Goal: Task Accomplishment & Management: Manage account settings

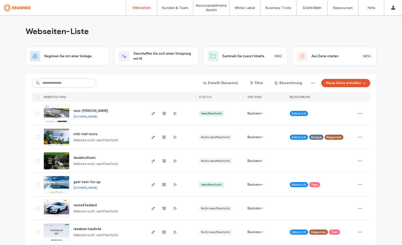
click at [84, 112] on span "test-[PERSON_NAME]" at bounding box center [91, 111] width 35 height 4
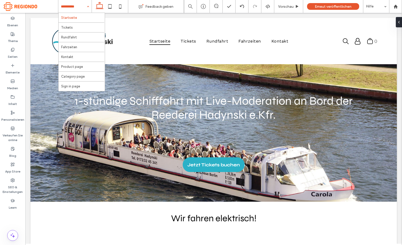
click at [69, 5] on input at bounding box center [74, 6] width 26 height 13
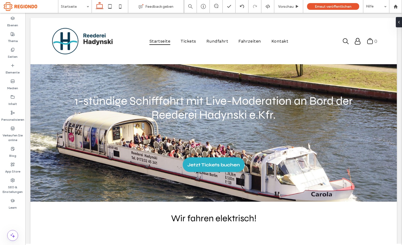
click at [32, 6] on span at bounding box center [31, 6] width 54 height 10
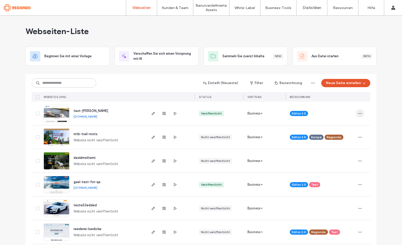
click at [361, 113] on span "button" at bounding box center [360, 113] width 8 height 8
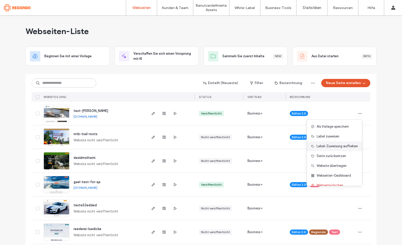
scroll to position [17, 0]
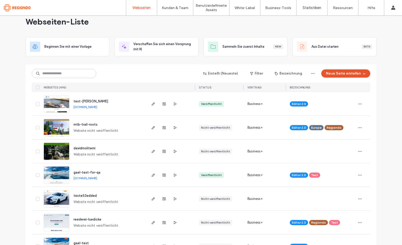
scroll to position [0, 0]
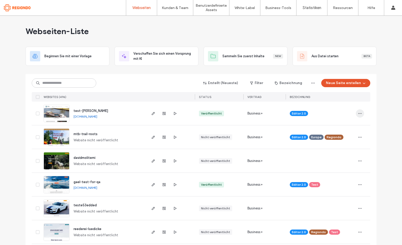
click at [358, 113] on icon "button" at bounding box center [360, 114] width 4 height 4
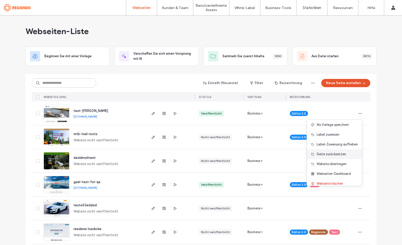
scroll to position [17, 0]
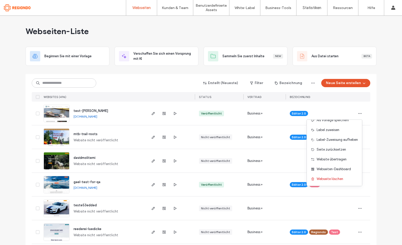
drag, startPoint x: 379, startPoint y: 122, endPoint x: 376, endPoint y: 120, distance: 4.2
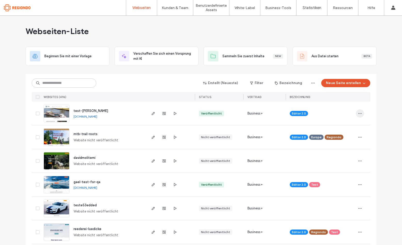
click at [360, 112] on icon "button" at bounding box center [360, 114] width 4 height 4
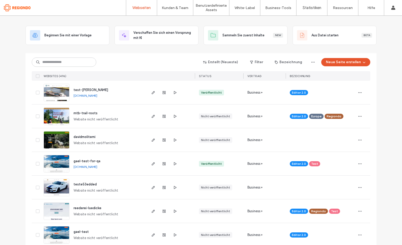
scroll to position [0, 0]
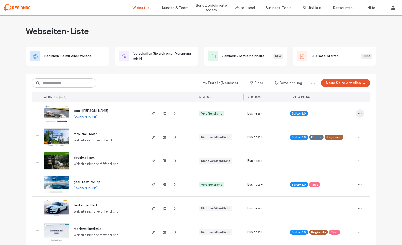
click at [358, 113] on icon "button" at bounding box center [360, 114] width 4 height 4
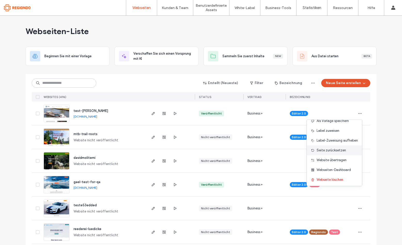
scroll to position [17, 0]
click at [334, 159] on span "Website übertragen" at bounding box center [332, 159] width 30 height 5
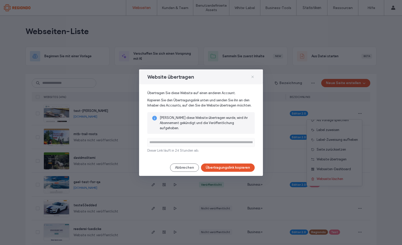
click at [251, 76] on icon at bounding box center [253, 77] width 4 height 4
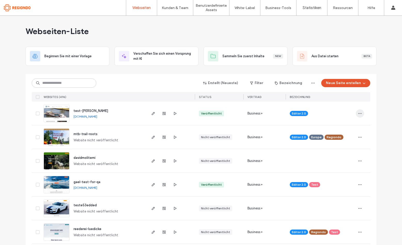
click at [358, 113] on icon "button" at bounding box center [360, 114] width 4 height 4
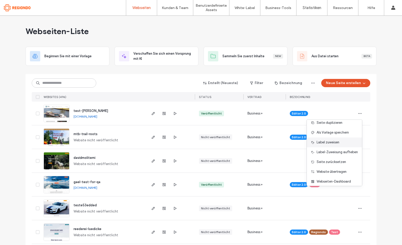
scroll to position [4, 0]
click at [324, 134] on span "Als Vorlage speichern" at bounding box center [333, 132] width 32 height 5
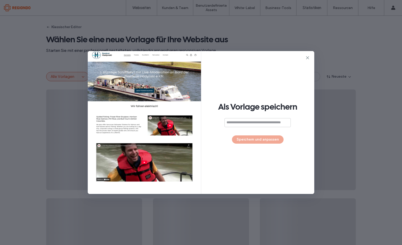
click at [267, 122] on input at bounding box center [258, 122] width 66 height 9
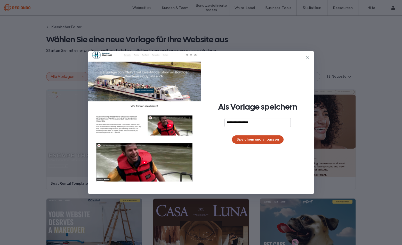
type input "**********"
click at [269, 141] on button "Speichern und anpassen" at bounding box center [258, 140] width 52 height 8
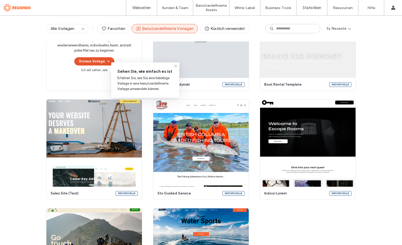
scroll to position [67, 0]
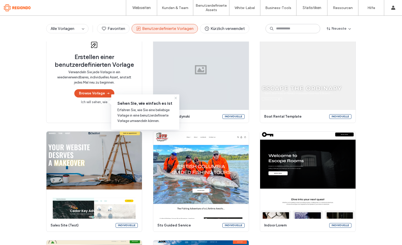
click at [176, 97] on use at bounding box center [175, 98] width 2 height 2
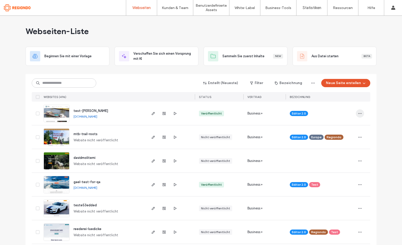
click at [359, 112] on icon "button" at bounding box center [360, 114] width 4 height 4
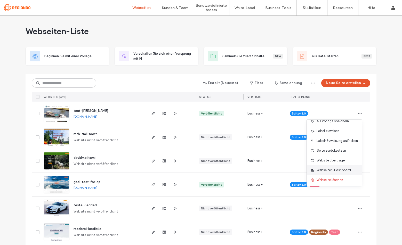
scroll to position [17, 0]
click at [335, 170] on span "Webseiten-Dashboard" at bounding box center [334, 169] width 34 height 5
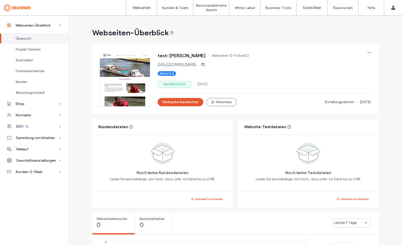
drag, startPoint x: 188, startPoint y: 104, endPoint x: 202, endPoint y: 87, distance: 21.4
click at [202, 87] on div "test-stefan Webseiten-ID 941ba833 http://test-stefan.regiondopartner.com Editor…" at bounding box center [264, 79] width 213 height 54
click at [368, 52] on use "button" at bounding box center [369, 52] width 3 height 1
drag, startPoint x: 291, startPoint y: 87, endPoint x: 230, endPoint y: 86, distance: 61.4
click at [288, 86] on div "Veröffentlicht 16 Sep, 2025" at bounding box center [264, 84] width 213 height 7
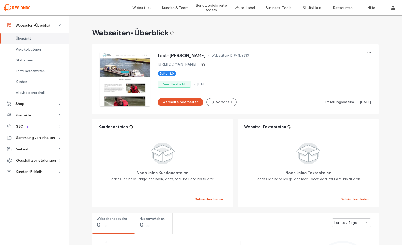
click at [173, 54] on span "test-stefan" at bounding box center [182, 55] width 48 height 5
click at [177, 55] on span "test-stefan" at bounding box center [182, 55] width 48 height 5
click at [368, 52] on icon "button" at bounding box center [369, 53] width 4 height 4
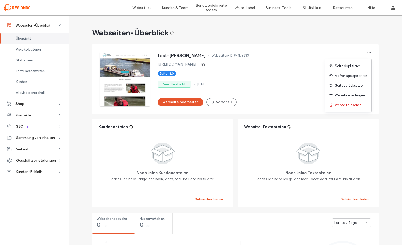
drag, startPoint x: 254, startPoint y: 88, endPoint x: 260, endPoint y: 91, distance: 6.6
click at [255, 89] on div "test-stefan Webseiten-ID 941ba833 http://test-stefan.regiondopartner.com Editor…" at bounding box center [264, 79] width 213 height 54
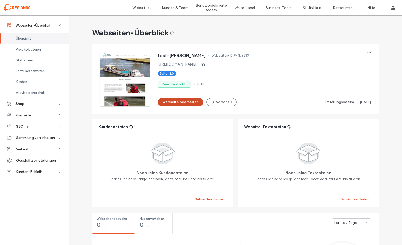
click at [182, 103] on button "Webseite bearbeiten" at bounding box center [181, 102] width 46 height 8
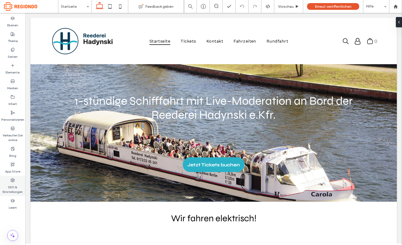
click at [15, 184] on label "SEO & Einstellungen" at bounding box center [12, 188] width 25 height 12
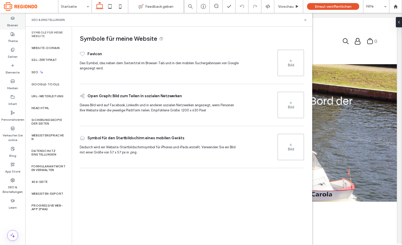
click at [19, 23] on div "Ebenen" at bounding box center [12, 22] width 25 height 16
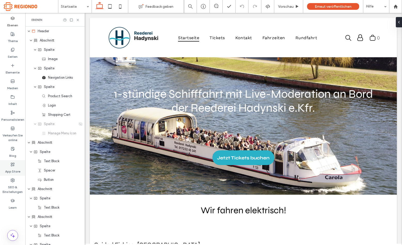
drag, startPoint x: 14, startPoint y: 188, endPoint x: 17, endPoint y: 172, distance: 15.6
click at [14, 188] on label "SEO & Einstellungen" at bounding box center [12, 188] width 25 height 12
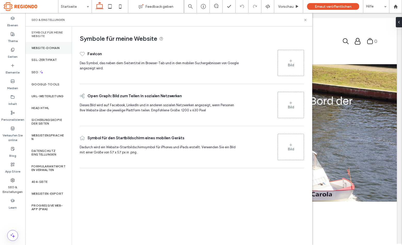
click at [54, 49] on label "Website-Domain" at bounding box center [45, 48] width 28 height 4
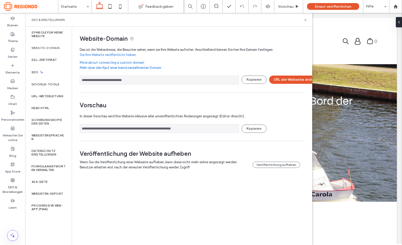
click at [119, 80] on input "**********" at bounding box center [159, 80] width 159 height 9
click at [102, 80] on input "**********" at bounding box center [159, 80] width 159 height 9
click at [286, 81] on button "URL der Webseite ändern" at bounding box center [295, 80] width 53 height 8
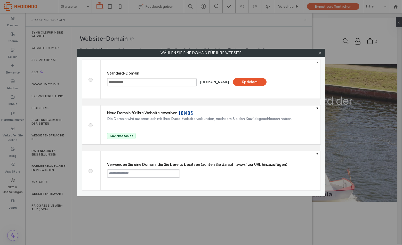
click at [133, 83] on input "**********" at bounding box center [152, 82] width 90 height 8
drag, startPoint x: 146, startPoint y: 82, endPoint x: 159, endPoint y: 90, distance: 15.7
click at [100, 79] on div "**********" at bounding box center [201, 79] width 239 height 39
type input "**********"
click at [256, 85] on div "Speichern" at bounding box center [250, 82] width 34 height 8
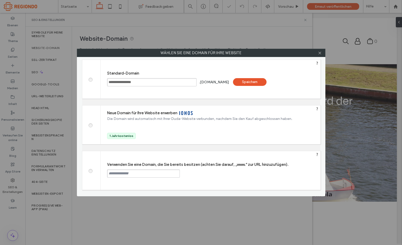
type input "**********"
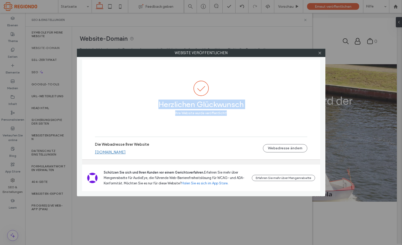
drag, startPoint x: 321, startPoint y: 53, endPoint x: 223, endPoint y: 139, distance: 130.2
click at [227, 138] on div "Website veröffentlichen Herzlichen Glückwunsch Ihre Website wurde veröffentlich…" at bounding box center [201, 123] width 249 height 148
click at [126, 153] on link "[DOMAIN_NAME]" at bounding box center [110, 152] width 31 height 5
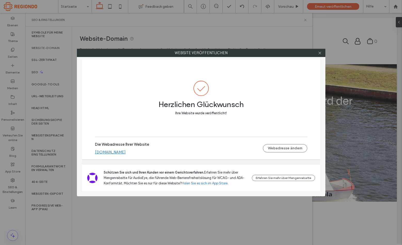
drag, startPoint x: 320, startPoint y: 53, endPoint x: 299, endPoint y: 82, distance: 35.0
click at [320, 54] on icon at bounding box center [320, 53] width 4 height 4
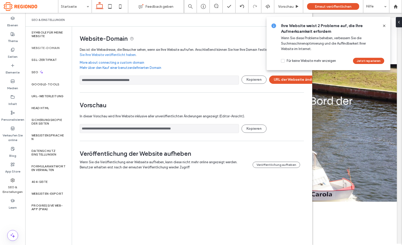
click at [385, 24] on icon at bounding box center [384, 26] width 4 height 4
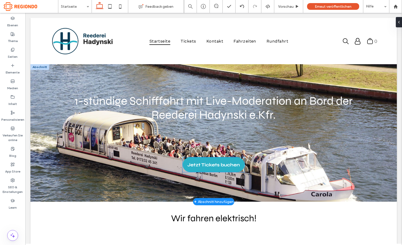
click at [208, 163] on span "Jetzt Tickets buchen" at bounding box center [213, 165] width 52 height 11
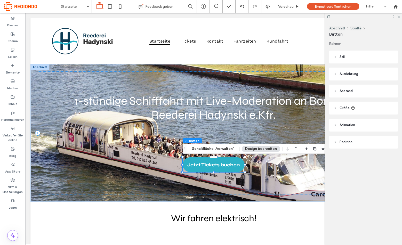
click at [399, 18] on icon at bounding box center [398, 16] width 3 height 3
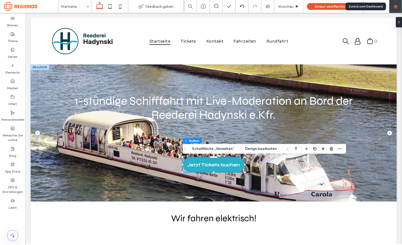
click at [395, 6] on use at bounding box center [396, 6] width 4 height 4
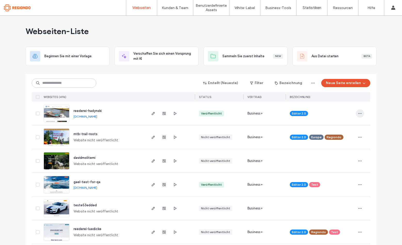
click at [358, 113] on icon "button" at bounding box center [360, 114] width 4 height 4
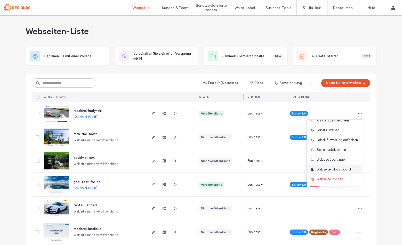
scroll to position [17, 0]
drag, startPoint x: 128, startPoint y: 84, endPoint x: 119, endPoint y: 89, distance: 9.9
click at [127, 85] on div "Erstellt (Neueste) Filter Bezeichnung Neue Seite erstellen" at bounding box center [201, 83] width 339 height 10
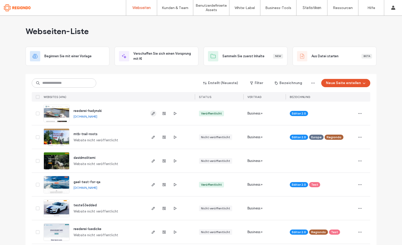
click at [152, 114] on use "button" at bounding box center [153, 113] width 3 height 3
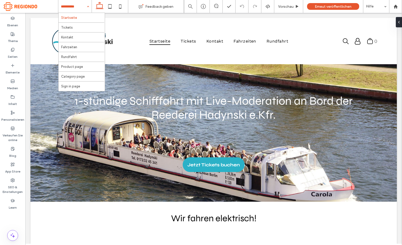
click at [89, 5] on div "Startseite Tickets Kontakt Fahrzeiten Rundfahrt Product page Category page Sign…" at bounding box center [74, 6] width 33 height 13
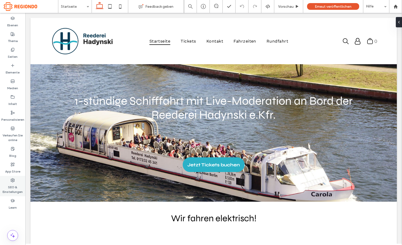
click at [17, 188] on label "SEO & Einstellungen" at bounding box center [12, 188] width 25 height 12
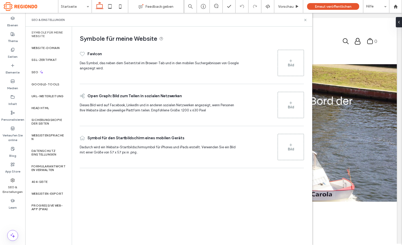
click at [13, 6] on span at bounding box center [31, 6] width 54 height 10
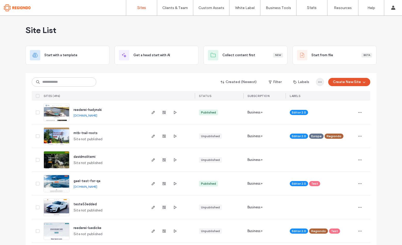
click at [316, 82] on span "button" at bounding box center [320, 82] width 8 height 8
drag, startPoint x: 337, startPoint y: 36, endPoint x: 337, endPoint y: 39, distance: 3.1
click at [337, 36] on div "Site List" at bounding box center [201, 30] width 351 height 31
click at [180, 21] on label "Client Management" at bounding box center [176, 21] width 30 height 4
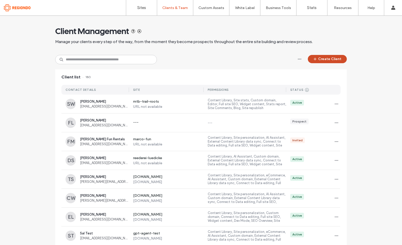
click at [314, 62] on span "button" at bounding box center [315, 59] width 5 height 8
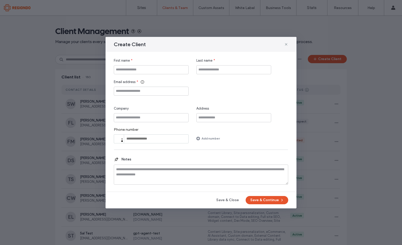
click at [282, 45] on div "Create Client" at bounding box center [201, 44] width 191 height 15
drag, startPoint x: 289, startPoint y: 42, endPoint x: 261, endPoint y: 44, distance: 28.2
click at [289, 42] on div "Create Client" at bounding box center [201, 44] width 191 height 15
drag, startPoint x: 285, startPoint y: 43, endPoint x: 196, endPoint y: 53, distance: 90.1
click at [285, 43] on use at bounding box center [286, 44] width 2 height 2
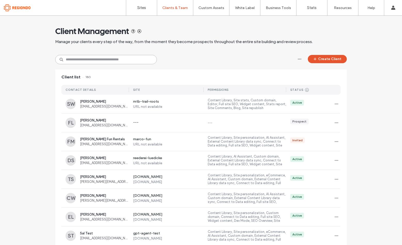
click at [128, 62] on input at bounding box center [106, 59] width 102 height 9
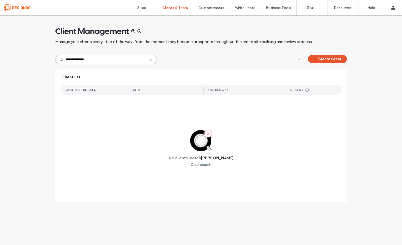
drag, startPoint x: 107, startPoint y: 61, endPoint x: 161, endPoint y: 63, distance: 54.5
click at [42, 58] on div "**********" at bounding box center [201, 111] width 402 height 191
type input "**********"
drag, startPoint x: 237, startPoint y: 65, endPoint x: 297, endPoint y: 64, distance: 59.6
click at [238, 65] on div "**********" at bounding box center [201, 111] width 292 height 191
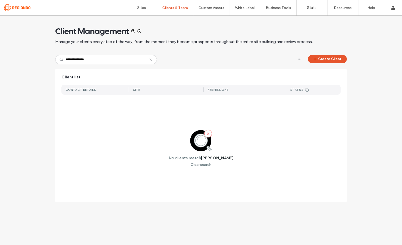
drag, startPoint x: 205, startPoint y: 58, endPoint x: 201, endPoint y: 58, distance: 3.9
click at [204, 58] on div "**********" at bounding box center [201, 59] width 292 height 9
click at [152, 59] on icon at bounding box center [151, 60] width 4 height 4
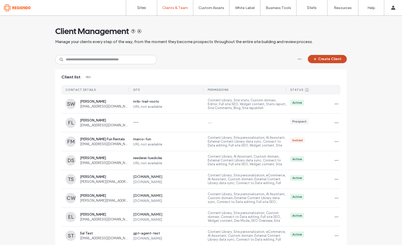
click at [336, 61] on button "Create Client" at bounding box center [327, 59] width 39 height 8
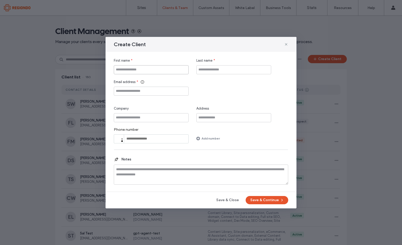
click at [157, 71] on input "First name" at bounding box center [151, 69] width 75 height 9
type input "******"
type input "*******"
type input "**********"
click at [260, 199] on button "Save & Continue" at bounding box center [267, 200] width 43 height 8
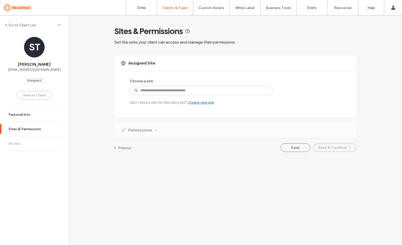
click at [34, 81] on div "Prospect" at bounding box center [34, 80] width 14 height 5
click at [35, 94] on div "View as Client" at bounding box center [34, 95] width 35 height 24
click at [35, 82] on div "Prospect" at bounding box center [34, 80] width 14 height 5
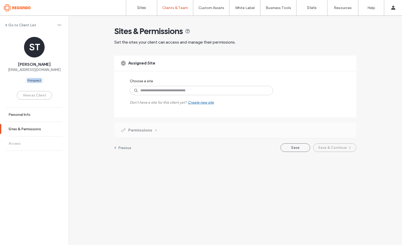
copy div "Prospect"
click at [159, 92] on input at bounding box center [201, 90] width 143 height 9
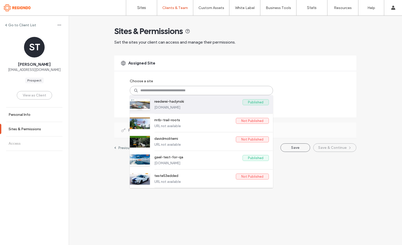
click at [169, 100] on label "reederei-hadynski" at bounding box center [198, 102] width 88 height 6
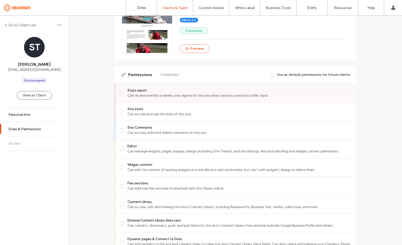
scroll to position [74, 0]
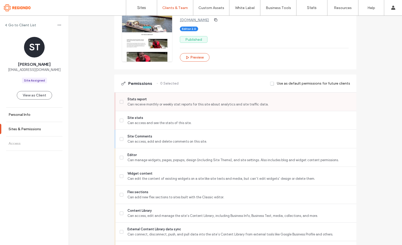
click at [121, 101] on icon at bounding box center [122, 102] width 2 height 2
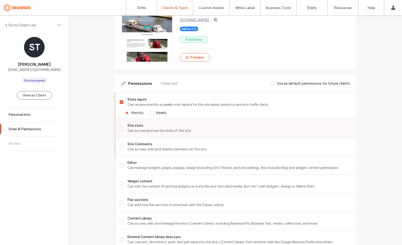
click at [121, 128] on icon at bounding box center [122, 129] width 2 height 2
drag, startPoint x: 120, startPoint y: 128, endPoint x: 120, endPoint y: 117, distance: 10.8
click at [121, 128] on icon at bounding box center [122, 129] width 2 height 2
click at [120, 124] on label "Site stats Can access and see the stats of this site." at bounding box center [236, 128] width 233 height 10
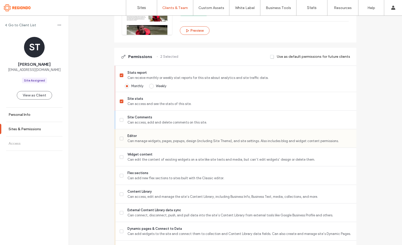
scroll to position [109, 0]
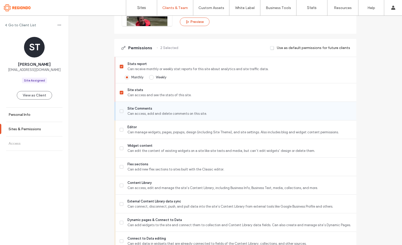
drag, startPoint x: 120, startPoint y: 109, endPoint x: 121, endPoint y: 122, distance: 13.0
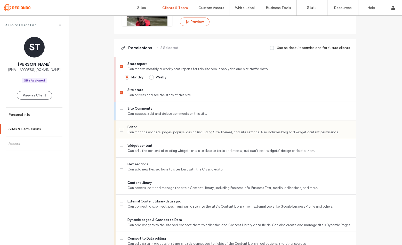
click at [120, 109] on span at bounding box center [122, 111] width 4 height 4
click at [121, 129] on icon at bounding box center [122, 130] width 2 height 2
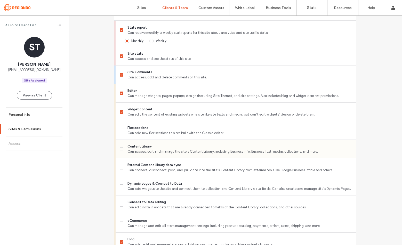
scroll to position [146, 0]
click at [121, 148] on icon at bounding box center [122, 149] width 2 height 2
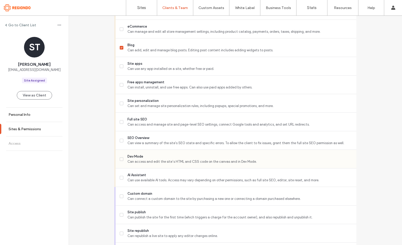
scroll to position [340, 0]
drag, startPoint x: 121, startPoint y: 118, endPoint x: 120, endPoint y: 122, distance: 3.1
click at [121, 118] on label "Full site SEO Can access and manage site and page-level SEO settings, connect G…" at bounding box center [236, 121] width 233 height 10
drag, startPoint x: 121, startPoint y: 140, endPoint x: 128, endPoint y: 152, distance: 13.5
click at [121, 140] on span at bounding box center [122, 140] width 4 height 4
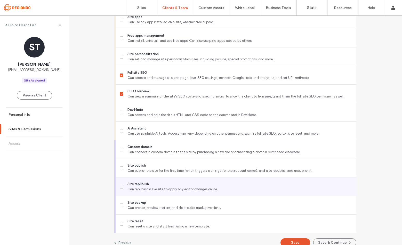
scroll to position [393, 0]
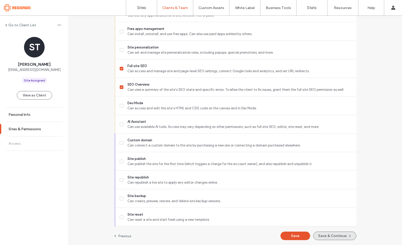
click at [322, 236] on button "Save & Continue" at bounding box center [334, 236] width 43 height 9
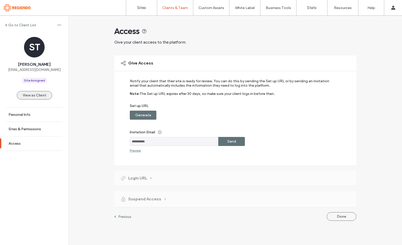
click at [37, 96] on button "View as Client" at bounding box center [34, 95] width 35 height 9
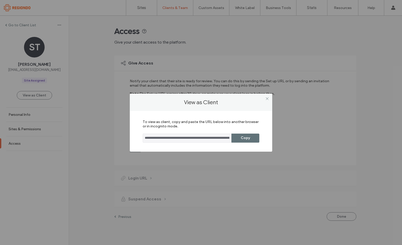
click at [205, 137] on input "**********" at bounding box center [187, 138] width 89 height 9
click at [267, 98] on icon at bounding box center [267, 99] width 4 height 4
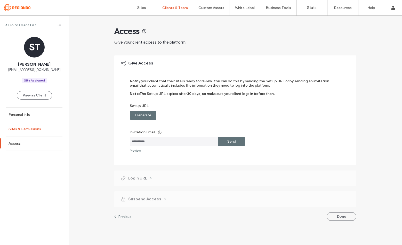
click at [36, 129] on label "Sites & Permissions" at bounding box center [25, 129] width 33 height 4
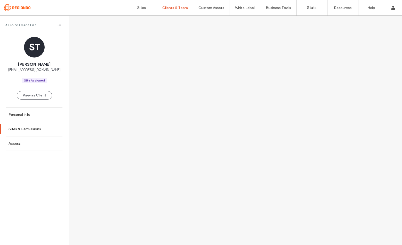
click at [7, 25] on div "Go to Client List" at bounding box center [20, 25] width 31 height 4
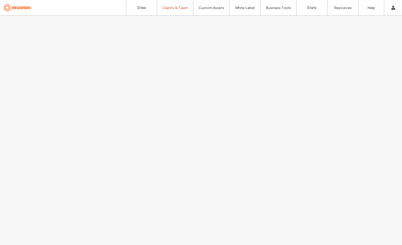
click at [106, 172] on div at bounding box center [201, 130] width 402 height 229
click at [172, 25] on link "Client Management" at bounding box center [186, 21] width 50 height 11
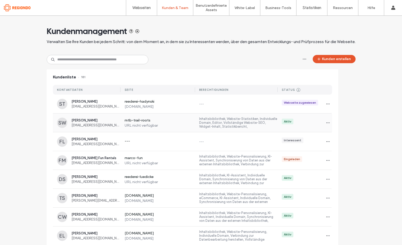
click at [79, 120] on span "[PERSON_NAME]" at bounding box center [95, 120] width 49 height 4
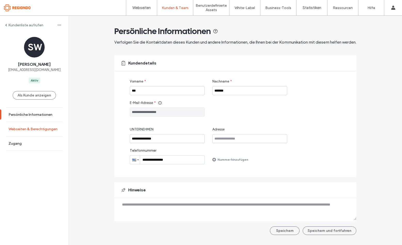
click at [40, 130] on label "Webseiten & Berechtigungen" at bounding box center [33, 129] width 49 height 4
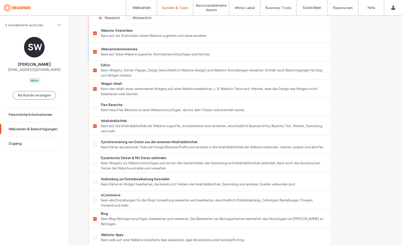
scroll to position [182, 0]
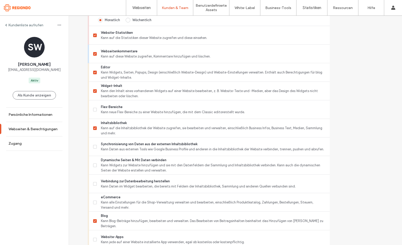
click at [15, 23] on label "Kundenliste aufrufen" at bounding box center [25, 25] width 35 height 4
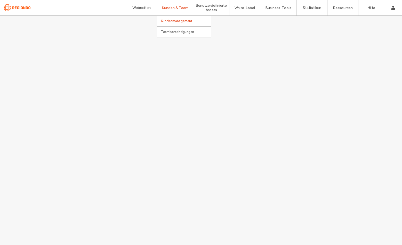
drag, startPoint x: 171, startPoint y: 9, endPoint x: 171, endPoint y: 14, distance: 4.7
click at [171, 9] on label "Kunden & Team" at bounding box center [175, 8] width 27 height 4
drag, startPoint x: 170, startPoint y: 22, endPoint x: 172, endPoint y: 25, distance: 3.9
click at [170, 22] on label "Kundenmanagement" at bounding box center [176, 21] width 31 height 4
click at [172, 19] on label "Kundenmanagement" at bounding box center [176, 21] width 31 height 4
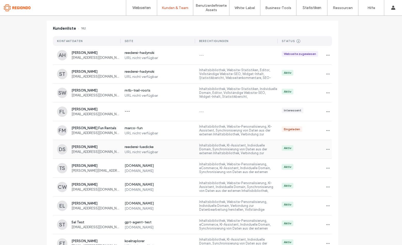
scroll to position [61, 0]
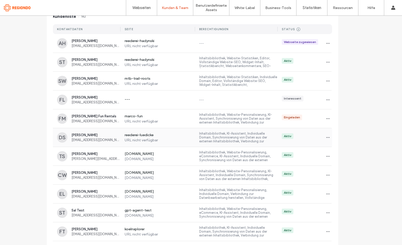
click at [100, 135] on span "[PERSON_NAME]" at bounding box center [95, 135] width 49 height 4
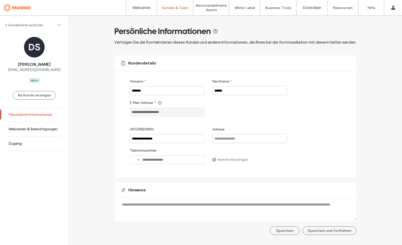
click at [41, 117] on link "Persönliche Informationen" at bounding box center [34, 115] width 69 height 14
click at [7, 26] on div "Kundenliste aufrufen" at bounding box center [24, 25] width 38 height 4
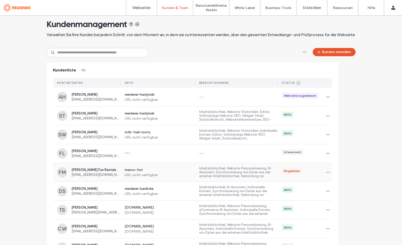
scroll to position [7, 0]
click at [94, 151] on span "[PERSON_NAME]" at bounding box center [95, 151] width 49 height 4
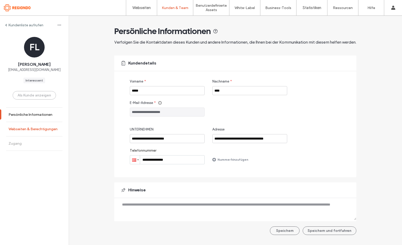
click at [40, 126] on link "Webseiten & Berechtigungen" at bounding box center [34, 129] width 69 height 14
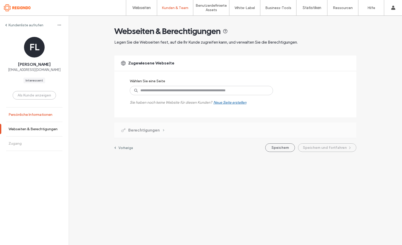
click at [44, 120] on link "Persönliche Informationen" at bounding box center [34, 115] width 69 height 14
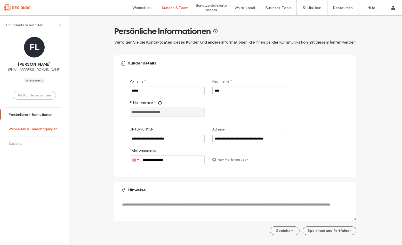
click at [46, 130] on label "Webseiten & Berechtigungen" at bounding box center [33, 129] width 49 height 4
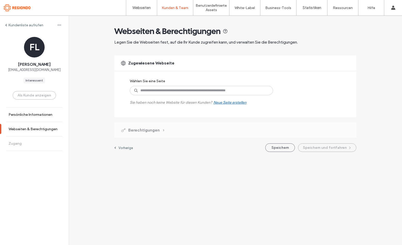
click at [149, 126] on div "Berechtigungen" at bounding box center [235, 130] width 242 height 15
click at [152, 131] on span "Berechtigungen" at bounding box center [143, 131] width 31 height 6
click at [160, 131] on div "Berechtigungen" at bounding box center [143, 131] width 44 height 6
click at [162, 131] on div "Berechtigungen" at bounding box center [143, 131] width 44 height 6
drag, startPoint x: 22, startPoint y: 24, endPoint x: 52, endPoint y: 72, distance: 56.4
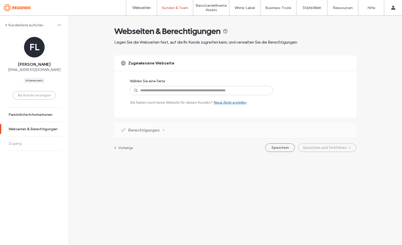
click at [22, 24] on label "Kundenliste aufrufen" at bounding box center [25, 25] width 35 height 4
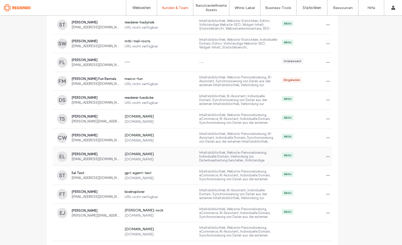
scroll to position [98, 0]
click at [100, 97] on span "[PERSON_NAME]" at bounding box center [95, 98] width 49 height 4
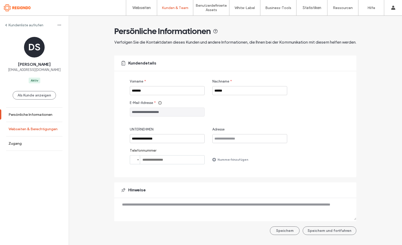
click at [39, 126] on link "Webseiten & Berechtigungen" at bounding box center [34, 129] width 69 height 14
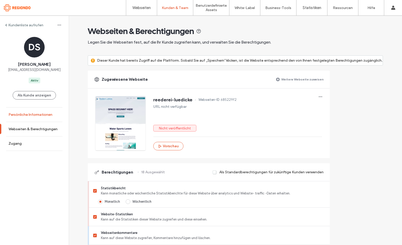
click at [41, 115] on label "Persönliche Informationen" at bounding box center [31, 115] width 44 height 4
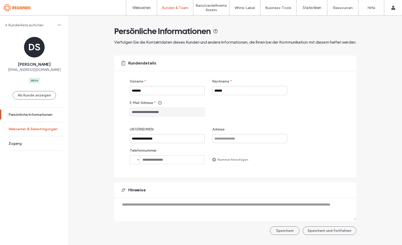
click at [43, 124] on link "Webseiten & Berechtigungen" at bounding box center [34, 129] width 69 height 14
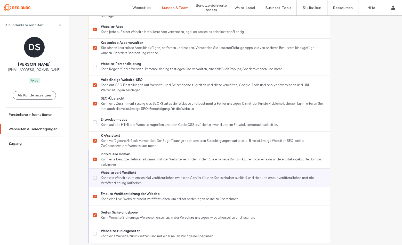
scroll to position [406, 0]
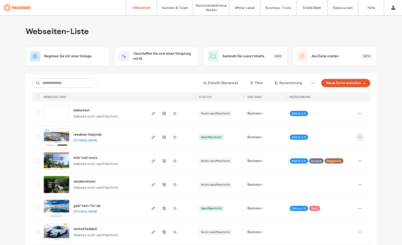
click at [359, 133] on span "button" at bounding box center [360, 137] width 8 height 8
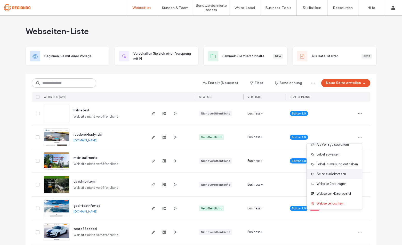
scroll to position [17, 0]
drag, startPoint x: 22, startPoint y: 144, endPoint x: 60, endPoint y: 137, distance: 39.4
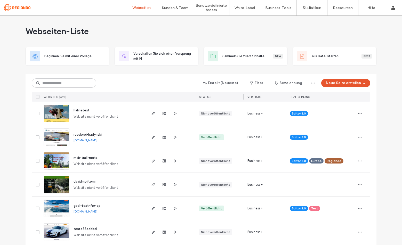
click at [113, 136] on div "reederei-hadynski reederei-hadynski.regiondopartner.com" at bounding box center [107, 136] width 77 height 23
click at [36, 136] on span at bounding box center [38, 138] width 4 height 4
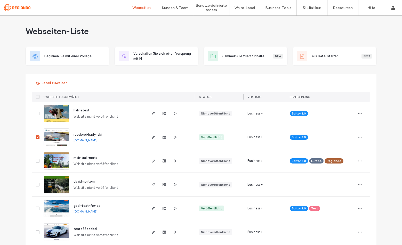
click at [90, 140] on link "reederei-hadynski.regiondopartner.com" at bounding box center [86, 140] width 24 height 4
click at [163, 136] on use "button" at bounding box center [164, 137] width 3 height 3
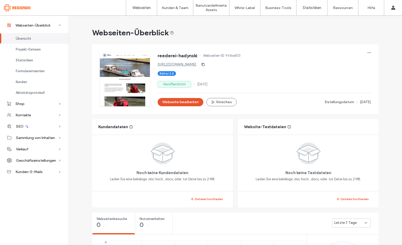
drag, startPoint x: 179, startPoint y: 85, endPoint x: 202, endPoint y: 85, distance: 23.2
click at [180, 85] on label "Veröffentlicht" at bounding box center [175, 84] width 34 height 7
click at [370, 52] on span "button" at bounding box center [369, 53] width 8 height 8
click at [294, 72] on div "Editor 2.0" at bounding box center [264, 73] width 213 height 5
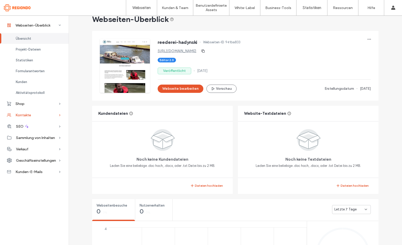
scroll to position [12, 0]
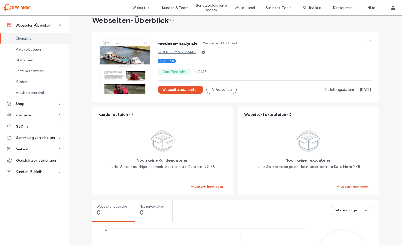
click at [56, 162] on span "Geschäftseinstellungen" at bounding box center [36, 160] width 40 height 4
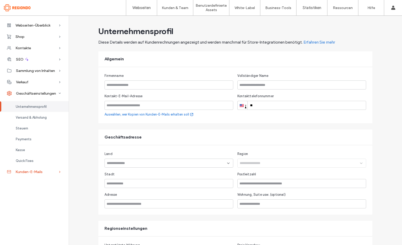
click at [48, 171] on div "Kunden-E-Mails" at bounding box center [34, 171] width 69 height 11
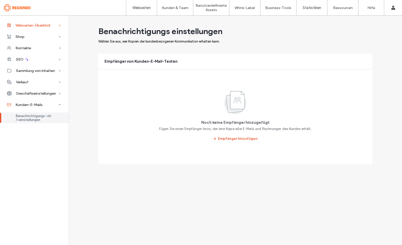
click at [47, 24] on span "Webseiten-Überblick" at bounding box center [32, 25] width 35 height 4
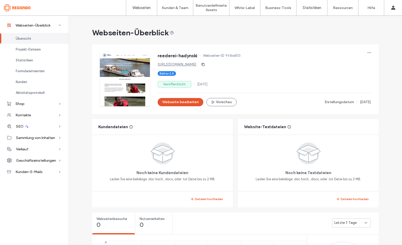
click at [176, 86] on label "Veröffentlicht" at bounding box center [175, 84] width 34 height 7
click at [368, 50] on span "button" at bounding box center [369, 53] width 8 height 8
click at [308, 46] on div "reederei-hadynski Webseiten-ID 941ba833 http://reederei-hadynski.regiondopartne…" at bounding box center [239, 75] width 279 height 62
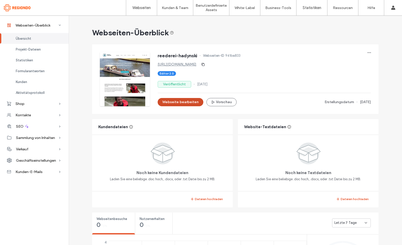
click at [181, 99] on button "Webseite bearbeiten" at bounding box center [181, 102] width 46 height 8
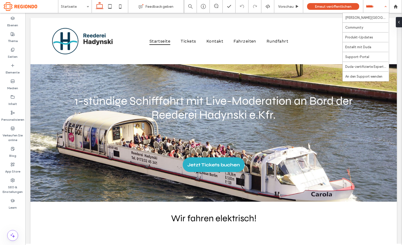
click at [385, 7] on div "Hilfe" at bounding box center [376, 6] width 26 height 13
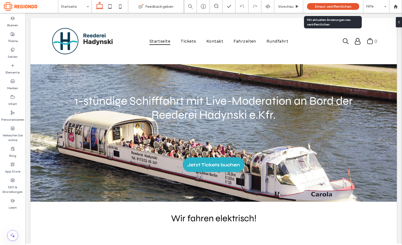
click at [348, 8] on span "Erneut veröffentlichen" at bounding box center [333, 6] width 37 height 4
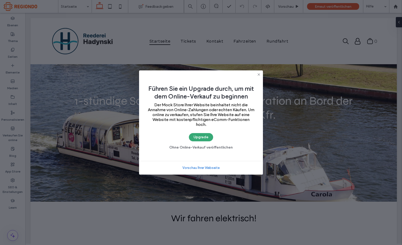
click at [259, 74] on icon at bounding box center [259, 75] width 4 height 4
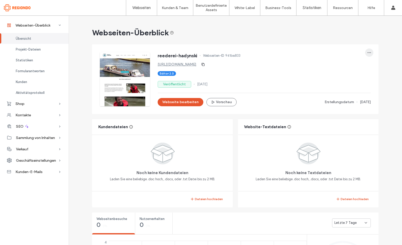
click at [365, 51] on span "button" at bounding box center [369, 53] width 8 height 8
drag, startPoint x: 292, startPoint y: 65, endPoint x: 221, endPoint y: 71, distance: 71.2
click at [292, 65] on div "[URL][DOMAIN_NAME]" at bounding box center [264, 64] width 213 height 8
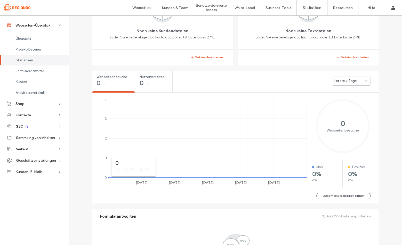
scroll to position [123, 0]
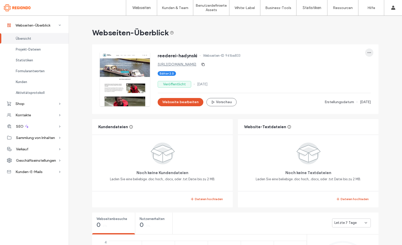
click at [369, 52] on use "button" at bounding box center [369, 52] width 3 height 1
click at [274, 98] on div "reederei-hadynski Webseiten-ID 941ba833 http://reederei-hadynski.regiondopartne…" at bounding box center [264, 79] width 213 height 54
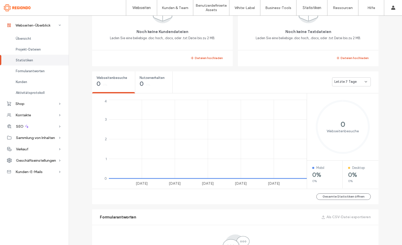
scroll to position [115, 0]
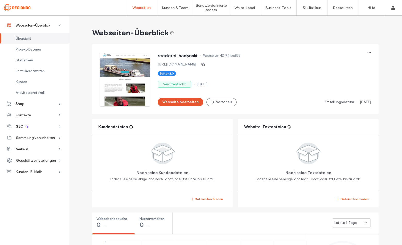
click at [142, 11] on link "Webseiten" at bounding box center [141, 7] width 31 height 15
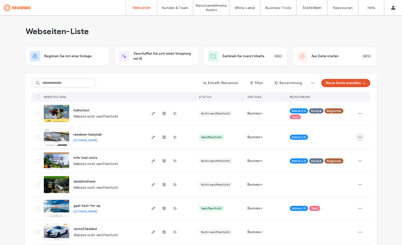
click at [359, 134] on span "button" at bounding box center [360, 137] width 8 height 8
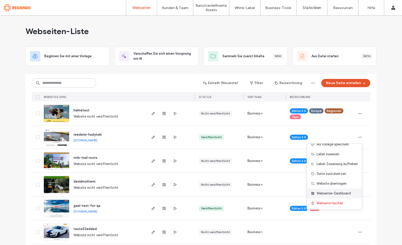
scroll to position [16, 0]
click at [312, 85] on span "button" at bounding box center [313, 83] width 8 height 8
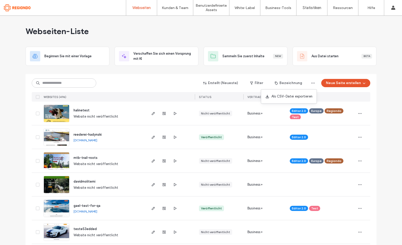
drag, startPoint x: 375, startPoint y: 108, endPoint x: 306, endPoint y: 118, distance: 69.7
click at [37, 137] on icon at bounding box center [38, 138] width 2 height 2
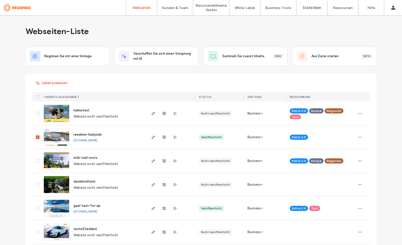
click at [37, 136] on span at bounding box center [38, 138] width 4 height 4
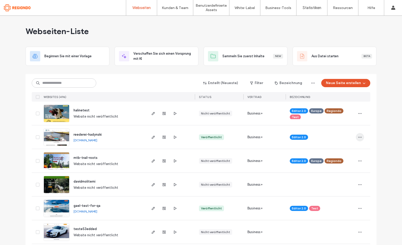
click at [358, 136] on icon "button" at bounding box center [360, 137] width 4 height 4
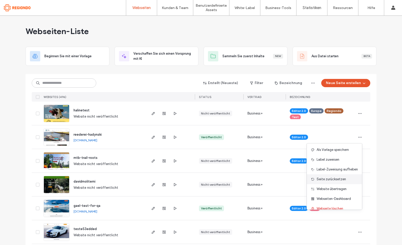
scroll to position [12, 0]
click at [337, 179] on span "Seite zurücksetzen" at bounding box center [331, 178] width 29 height 5
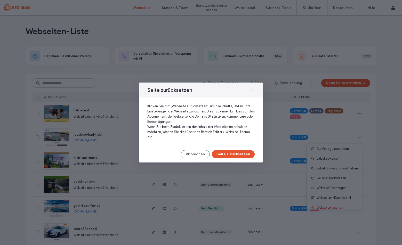
click at [254, 89] on icon at bounding box center [253, 90] width 4 height 4
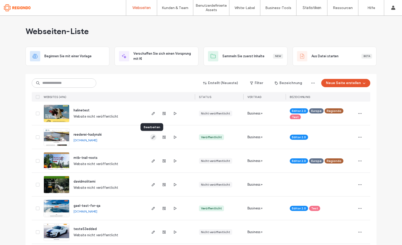
click at [153, 138] on icon "button" at bounding box center [153, 137] width 4 height 4
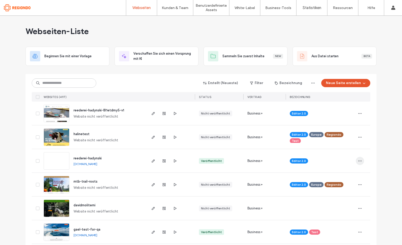
click at [358, 162] on icon "button" at bounding box center [360, 161] width 4 height 4
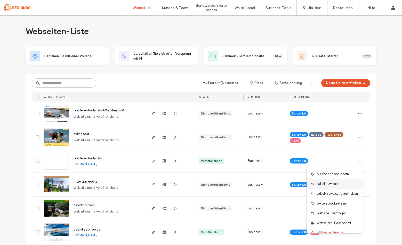
scroll to position [17, 0]
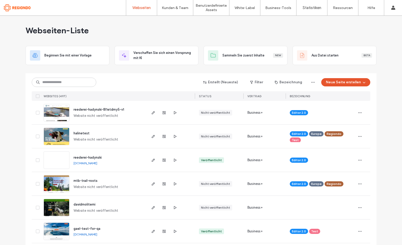
click at [37, 160] on icon at bounding box center [38, 161] width 2 height 2
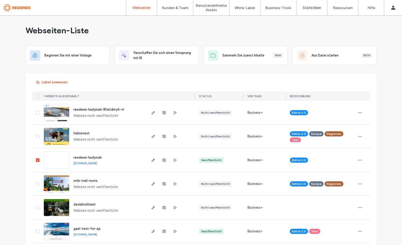
click at [37, 96] on icon at bounding box center [38, 97] width 2 height 2
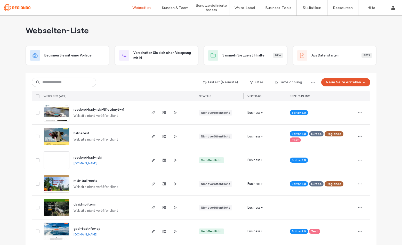
click at [37, 161] on icon at bounding box center [38, 161] width 2 height 2
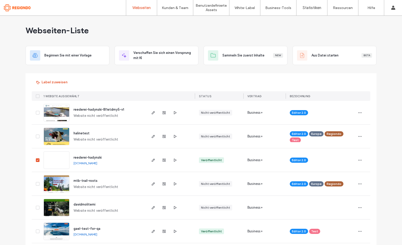
click at [37, 161] on icon at bounding box center [38, 161] width 2 height 2
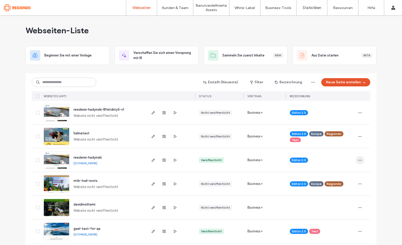
click at [361, 159] on span "button" at bounding box center [360, 160] width 8 height 8
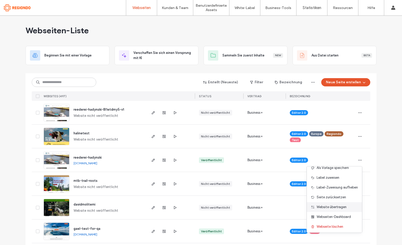
scroll to position [0, 0]
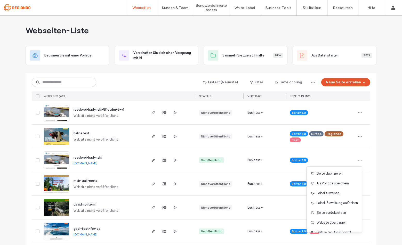
drag, startPoint x: 383, startPoint y: 184, endPoint x: 339, endPoint y: 179, distance: 44.4
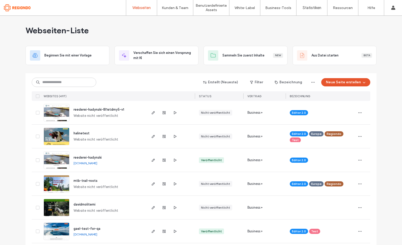
click at [91, 158] on span "reederei-hadynski" at bounding box center [88, 158] width 28 height 4
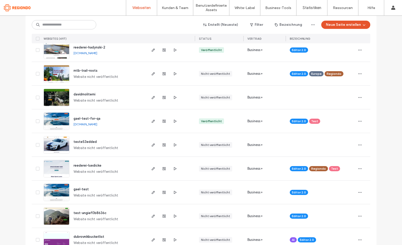
scroll to position [144, 0]
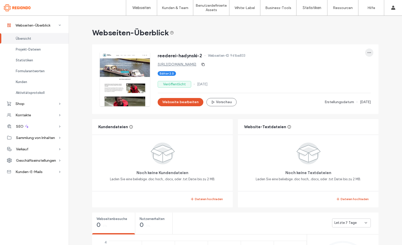
click at [365, 55] on span "button" at bounding box center [369, 53] width 8 height 8
click at [349, 105] on span "Webseite löschen" at bounding box center [348, 105] width 27 height 5
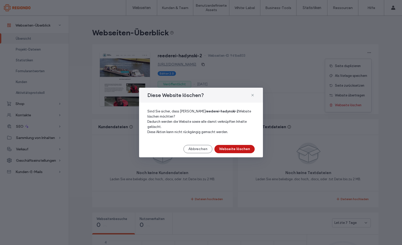
click at [237, 150] on button "Webseite löschen" at bounding box center [234, 149] width 40 height 8
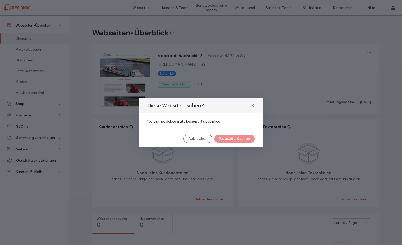
click at [208, 133] on div "Diese Website löschen? You can not delete a site because it's published Abbrech…" at bounding box center [201, 122] width 124 height 49
click at [207, 131] on div "Diese Website löschen? You can not delete a site because it's published Abbrech…" at bounding box center [201, 122] width 124 height 49
drag, startPoint x: 207, startPoint y: 131, endPoint x: 206, endPoint y: 136, distance: 5.9
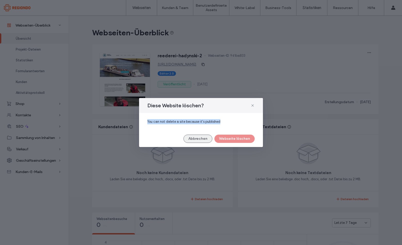
click at [207, 131] on div "Diese Website löschen? You can not delete a site because it's published Abbrech…" at bounding box center [201, 122] width 124 height 49
click at [204, 140] on button "Abbrechen" at bounding box center [198, 139] width 29 height 8
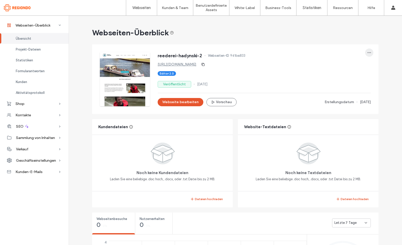
click at [370, 51] on span "button" at bounding box center [369, 53] width 8 height 8
click at [312, 89] on div "reederei-hadynski-2 Webseiten-ID 941ba833 http://reederei-hadynski-2.regiondopa…" at bounding box center [264, 79] width 213 height 54
click at [46, 162] on span "Geschäftseinstellungen" at bounding box center [36, 160] width 40 height 4
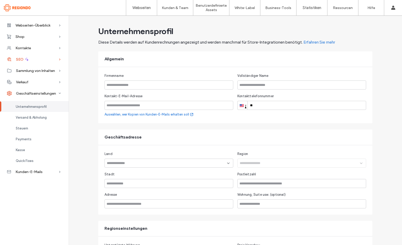
click at [30, 60] on div "SEO" at bounding box center [34, 59] width 69 height 11
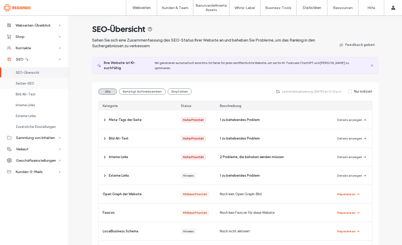
click at [36, 84] on div "Seiten-SEO" at bounding box center [34, 83] width 69 height 11
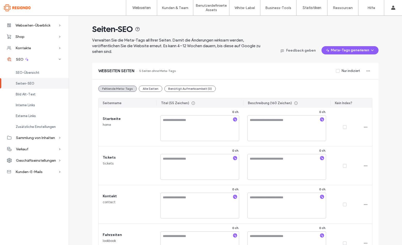
click at [31, 162] on span "Geschäftseinstellungen" at bounding box center [36, 160] width 40 height 4
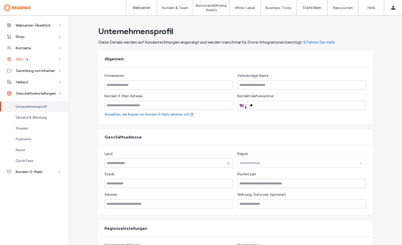
click at [32, 60] on div "SEO" at bounding box center [34, 59] width 69 height 11
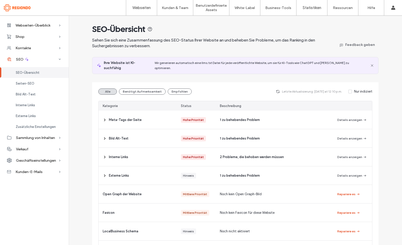
click at [36, 158] on div "Geschäftseinstellungen" at bounding box center [34, 160] width 69 height 11
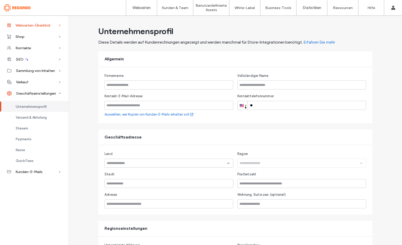
drag, startPoint x: 43, startPoint y: 24, endPoint x: 45, endPoint y: 30, distance: 6.4
click at [43, 24] on span "Webseiten-Überblick" at bounding box center [32, 25] width 35 height 4
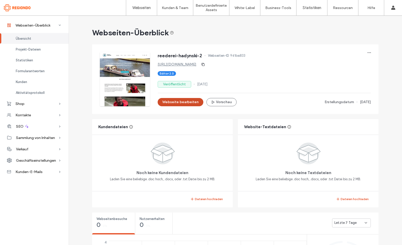
click at [182, 105] on button "Webseite bearbeiten" at bounding box center [181, 102] width 46 height 8
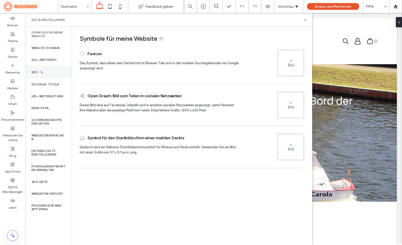
drag, startPoint x: 0, startPoint y: 0, endPoint x: 48, endPoint y: 72, distance: 86.6
click at [48, 72] on div "SEO" at bounding box center [48, 72] width 46 height 13
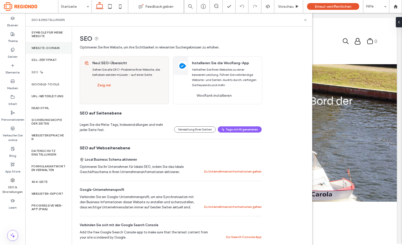
click at [42, 47] on label "Website-Domain" at bounding box center [45, 48] width 28 height 4
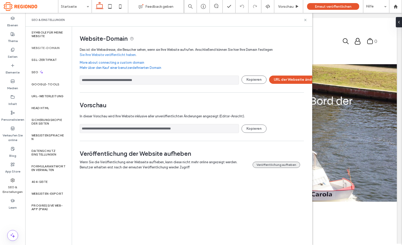
click at [284, 167] on button "Veröffentlichung aufheben" at bounding box center [276, 165] width 47 height 6
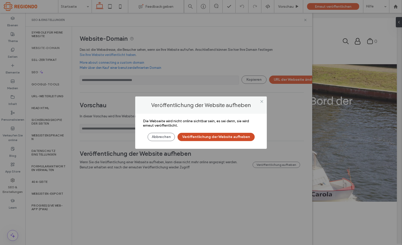
click at [216, 135] on button "Veröffentlichung der Website aufheben" at bounding box center [216, 137] width 77 height 8
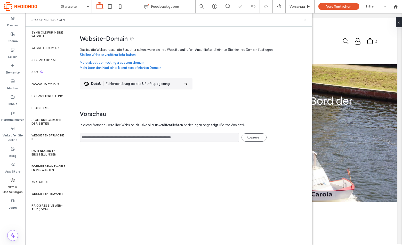
click at [114, 154] on div "**********" at bounding box center [192, 136] width 240 height 218
click at [307, 19] on icon at bounding box center [306, 20] width 4 height 4
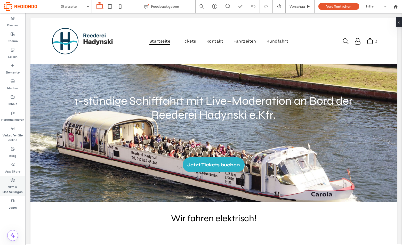
click at [12, 190] on label "SEO & Einstellungen" at bounding box center [12, 188] width 25 height 12
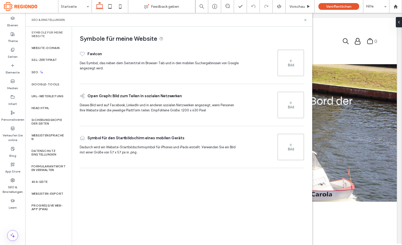
click at [48, 36] on label "Symbole für meine Website" at bounding box center [48, 34] width 34 height 7
click at [46, 49] on label "Website-Domain" at bounding box center [45, 48] width 28 height 4
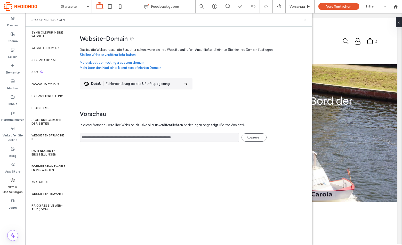
click at [51, 52] on div "Website-Domain" at bounding box center [48, 48] width 46 height 12
click at [51, 47] on label "Website-Domain" at bounding box center [45, 48] width 28 height 4
click at [51, 34] on label "Symbole für meine Website" at bounding box center [48, 34] width 34 height 7
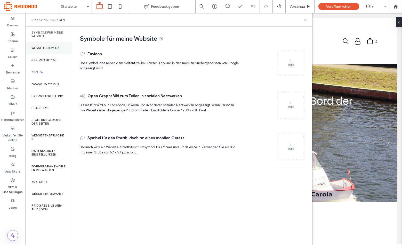
click at [50, 51] on div "Website-Domain" at bounding box center [48, 48] width 46 height 12
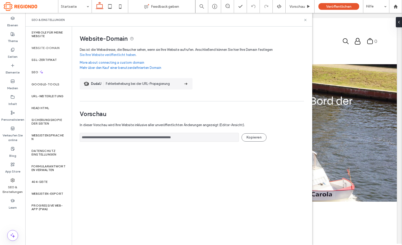
click at [14, 189] on label "SEO & Einstellungen" at bounding box center [12, 188] width 25 height 12
click at [45, 70] on div "SEO" at bounding box center [48, 72] width 46 height 13
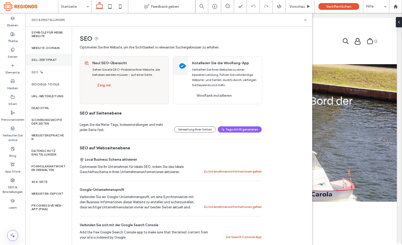
click at [48, 62] on div "SSL-Zertifikat" at bounding box center [48, 60] width 46 height 12
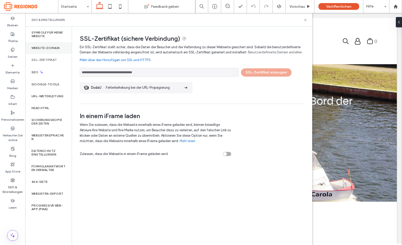
click at [49, 46] on label "Website-Domain" at bounding box center [45, 48] width 28 height 4
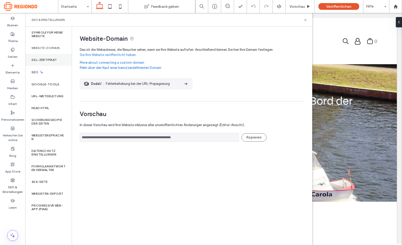
click at [48, 58] on div "SSL-Zertifikat" at bounding box center [48, 60] width 46 height 12
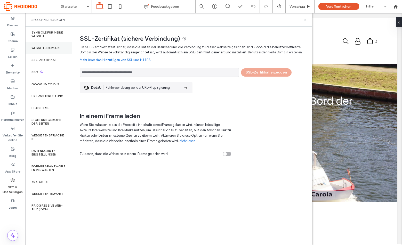
click at [53, 49] on label "Website-Domain" at bounding box center [45, 48] width 28 height 4
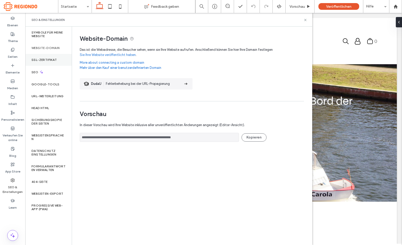
click at [52, 57] on div "SSL-Zertifikat" at bounding box center [48, 60] width 46 height 12
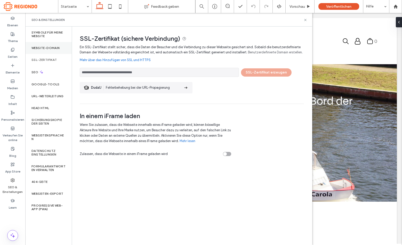
click at [49, 49] on label "Website-Domain" at bounding box center [45, 48] width 28 height 4
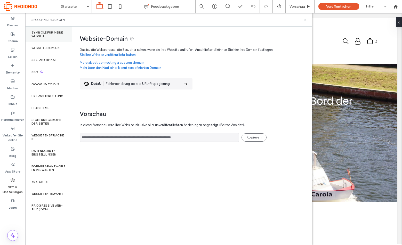
click at [44, 36] on label "Symbole für meine Website" at bounding box center [48, 34] width 34 height 7
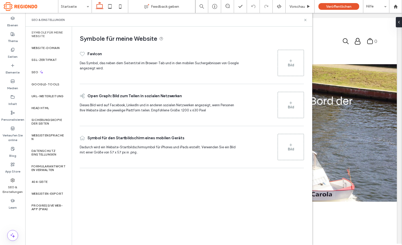
click at [12, 187] on label "SEO & Einstellungen" at bounding box center [12, 188] width 25 height 12
click at [53, 51] on div "Website-Domain" at bounding box center [48, 48] width 46 height 12
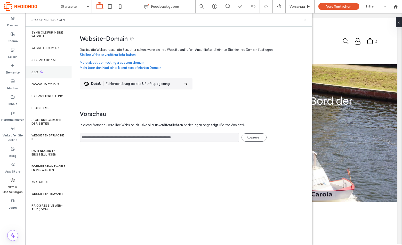
drag, startPoint x: 41, startPoint y: 60, endPoint x: 40, endPoint y: 69, distance: 9.3
click at [41, 60] on label "SSL-Zertifikat" at bounding box center [44, 60] width 26 height 4
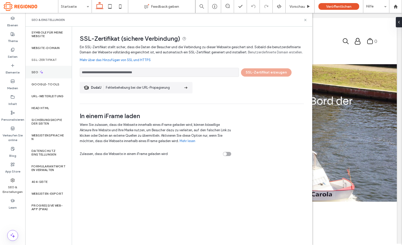
click at [58, 73] on div "SEO" at bounding box center [48, 72] width 46 height 13
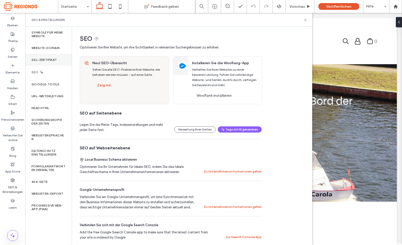
click at [55, 62] on div "SSL-Zertifikat" at bounding box center [48, 60] width 46 height 12
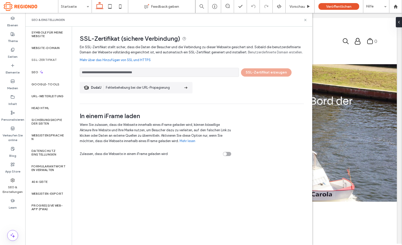
drag, startPoint x: 171, startPoint y: 73, endPoint x: 157, endPoint y: 74, distance: 13.4
click at [170, 73] on input "**********" at bounding box center [159, 72] width 159 height 9
click at [55, 82] on div "Google-Tools" at bounding box center [48, 84] width 46 height 12
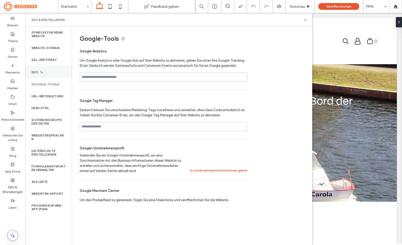
click at [54, 70] on div "SEO" at bounding box center [48, 72] width 46 height 13
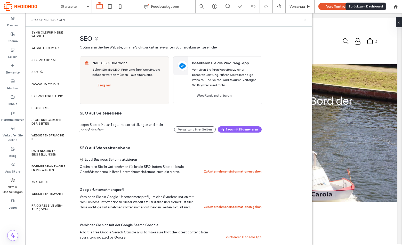
drag, startPoint x: 397, startPoint y: 6, endPoint x: 387, endPoint y: 10, distance: 10.3
click at [396, 6] on use at bounding box center [396, 6] width 4 height 4
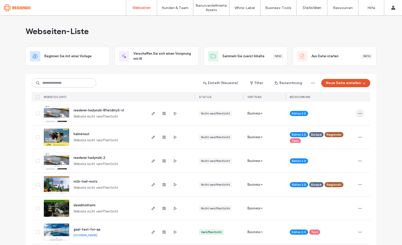
click at [358, 113] on icon "button" at bounding box center [360, 114] width 4 height 4
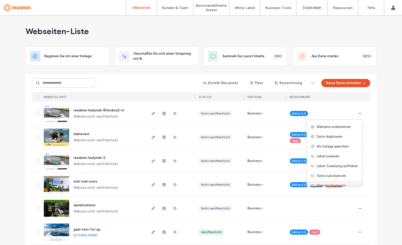
scroll to position [13, 0]
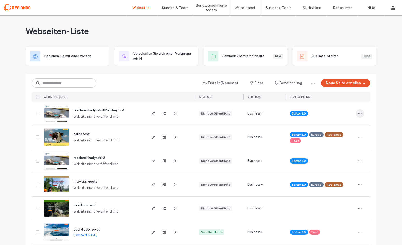
click at [359, 114] on icon "button" at bounding box center [360, 114] width 4 height 4
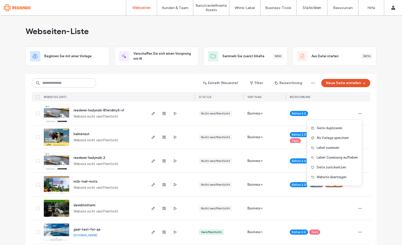
scroll to position [26, 0]
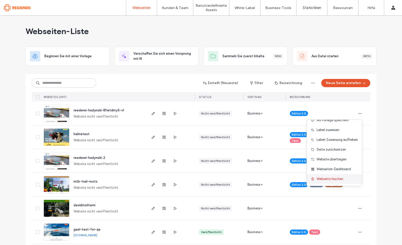
click at [329, 179] on span "Webseite löschen" at bounding box center [330, 179] width 27 height 5
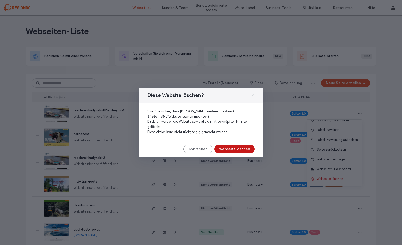
click at [228, 148] on button "Webseite löschen" at bounding box center [234, 149] width 40 height 8
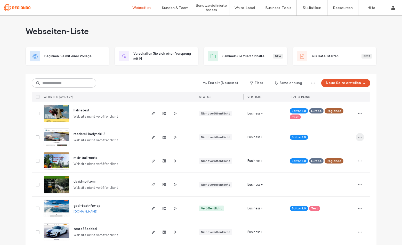
click at [359, 137] on use "button" at bounding box center [360, 137] width 3 height 1
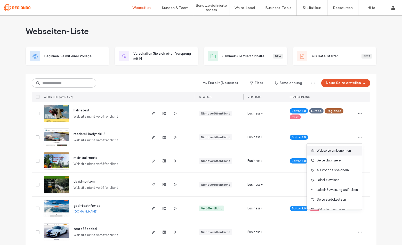
click at [338, 149] on span "Webseite umbenennen" at bounding box center [334, 150] width 34 height 5
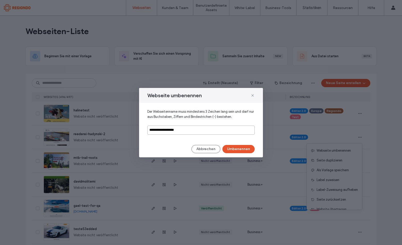
click at [187, 128] on input "**********" at bounding box center [200, 130] width 107 height 9
click at [187, 130] on input "**********" at bounding box center [200, 130] width 107 height 9
type input "**********"
click at [231, 145] on button "Umbenennen" at bounding box center [238, 149] width 32 height 8
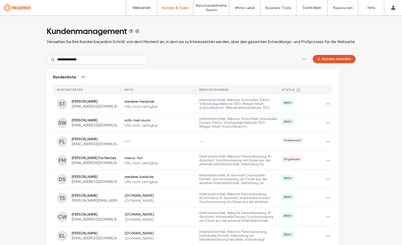
type input "**********"
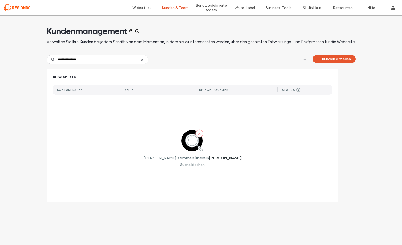
drag, startPoint x: 93, startPoint y: 58, endPoint x: 21, endPoint y: 55, distance: 72.1
click at [21, 55] on div "**********" at bounding box center [201, 111] width 402 height 191
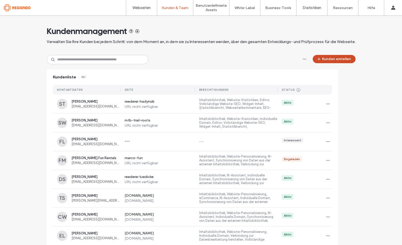
click at [335, 61] on button "Kunden erstellen" at bounding box center [334, 59] width 43 height 8
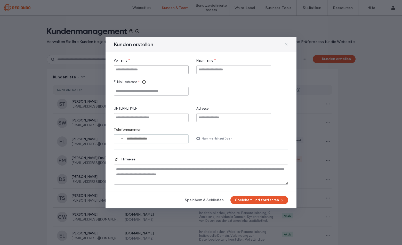
click at [141, 70] on input "Vorname" at bounding box center [151, 69] width 75 height 9
paste input "**********"
click at [137, 70] on input "**********" at bounding box center [151, 69] width 75 height 9
type input "*******"
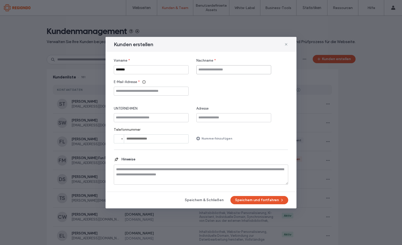
click at [233, 70] on input "Nachname" at bounding box center [233, 69] width 75 height 9
paste input "*******"
type input "*******"
click at [143, 91] on input "E-Mail-Adresse" at bounding box center [151, 91] width 75 height 9
paste input "**********"
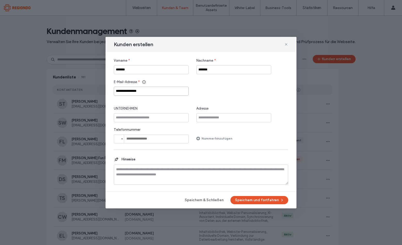
type input "**********"
click at [144, 117] on input "UNTERNEHMEN" at bounding box center [151, 117] width 75 height 9
type input "**********"
click at [253, 200] on button "Speichern und fortfahren" at bounding box center [259, 200] width 58 height 8
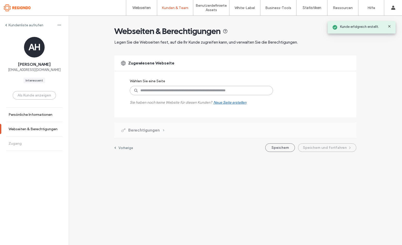
click at [162, 92] on input at bounding box center [201, 90] width 143 height 9
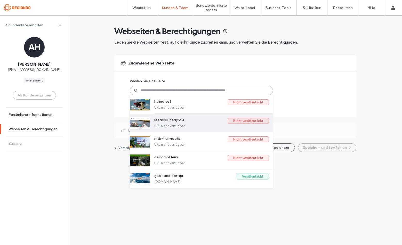
click at [214, 125] on label "URL nicht verfügbar" at bounding box center [211, 126] width 115 height 4
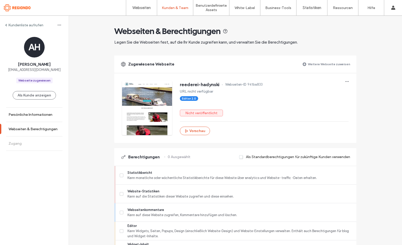
scroll to position [95, 0]
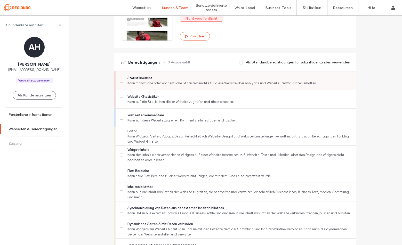
drag, startPoint x: 118, startPoint y: 82, endPoint x: 119, endPoint y: 91, distance: 9.4
click at [120, 82] on label "Statistikbericht Kann monatliche oder wöchentliche Statistikberichte für diese …" at bounding box center [236, 81] width 233 height 10
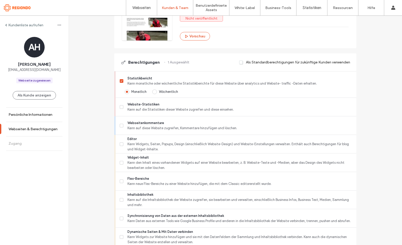
drag, startPoint x: 118, startPoint y: 106, endPoint x: 81, endPoint y: 116, distance: 38.9
click at [120, 106] on span at bounding box center [122, 107] width 4 height 4
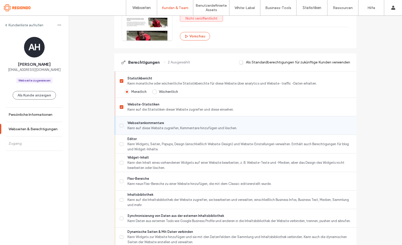
click at [123, 123] on label "Webseitenkommentare Kann auf diese Website zugreifen, Kommentare hinzufügen und…" at bounding box center [236, 126] width 233 height 10
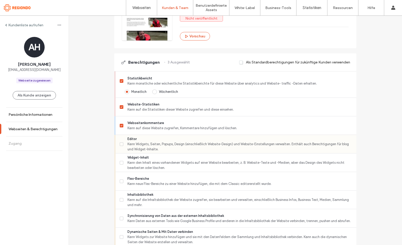
click at [120, 141] on label "Editor [PERSON_NAME], Seiten, Popups, Design (einschließlich Website-Design) un…" at bounding box center [236, 144] width 233 height 15
click at [120, 197] on label "Inhaltsbibliothek Kann auf die Inhaltsbibliothek der Website zugreifen, sie bea…" at bounding box center [236, 199] width 233 height 15
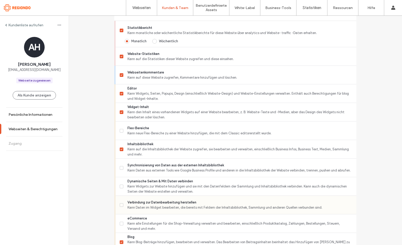
scroll to position [154, 0]
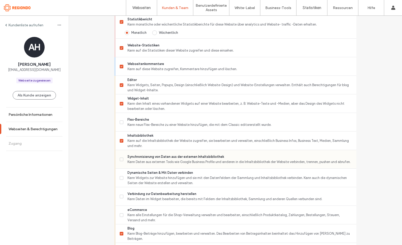
click at [121, 159] on icon at bounding box center [122, 160] width 2 height 2
click at [121, 178] on icon at bounding box center [122, 178] width 2 height 2
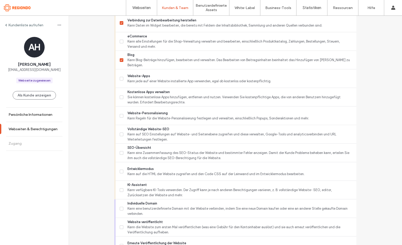
scroll to position [328, 0]
drag, startPoint x: 119, startPoint y: 133, endPoint x: 119, endPoint y: 140, distance: 6.7
click at [121, 133] on icon at bounding box center [122, 134] width 2 height 2
click at [120, 149] on label "SEO-Übersicht Kann eine Zusammenfassung des SEO-Status der Website und bestimmt…" at bounding box center [236, 152] width 233 height 15
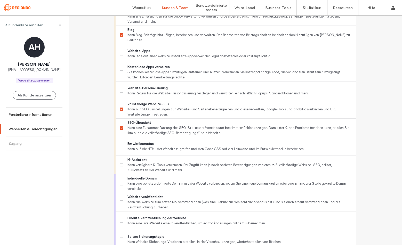
scroll to position [356, 0]
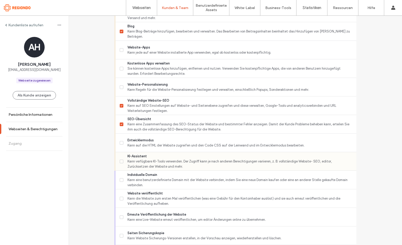
click at [120, 156] on label "KI-Assistent Kann verfügbare KI-Tools verwenden. Der Zugriff kann je nach ander…" at bounding box center [236, 161] width 233 height 15
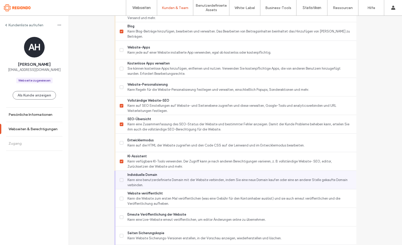
click at [120, 176] on label "Individuelle Domain Kann eine benutzerdefinierte Domain mit der Website verbind…" at bounding box center [236, 179] width 233 height 15
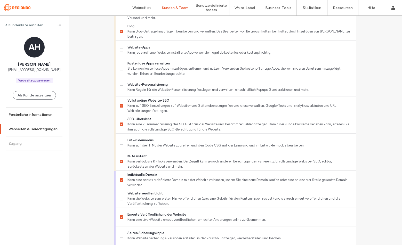
scroll to position [393, 0]
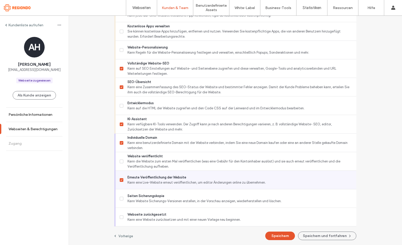
click at [121, 179] on icon at bounding box center [122, 180] width 2 height 2
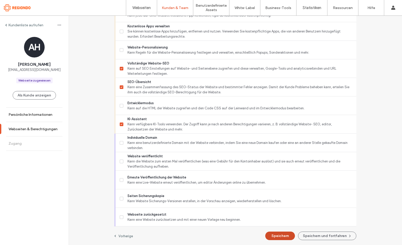
click at [283, 235] on button "Speichern" at bounding box center [280, 236] width 30 height 9
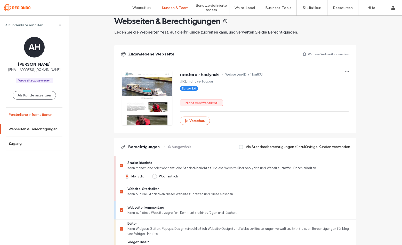
scroll to position [0, 0]
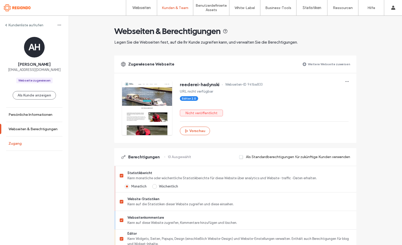
click at [25, 142] on link "Zugang" at bounding box center [34, 144] width 69 height 14
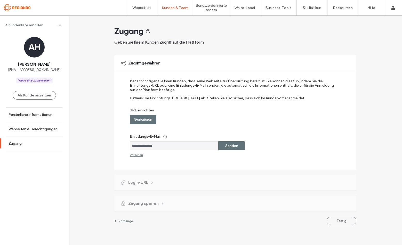
click at [149, 119] on label "Generieren" at bounding box center [143, 120] width 18 height 10
click at [231, 121] on label "Kopieren" at bounding box center [231, 120] width 15 height 10
